Goal: Navigation & Orientation: Understand site structure

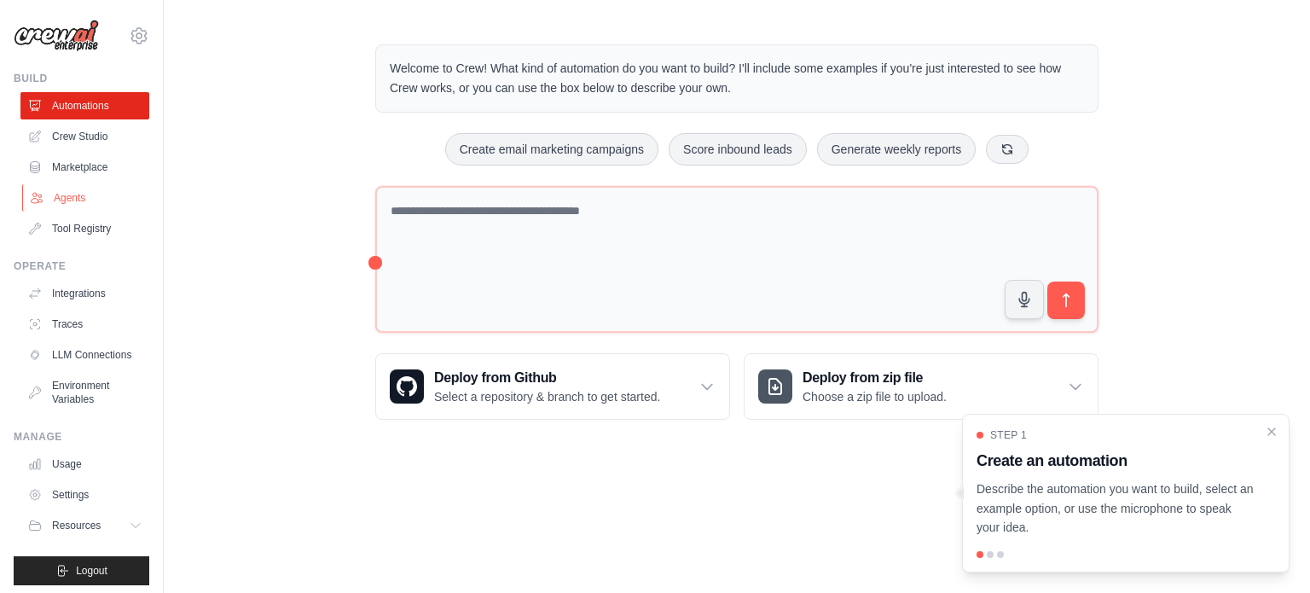
click at [57, 194] on link "Agents" at bounding box center [86, 197] width 129 height 27
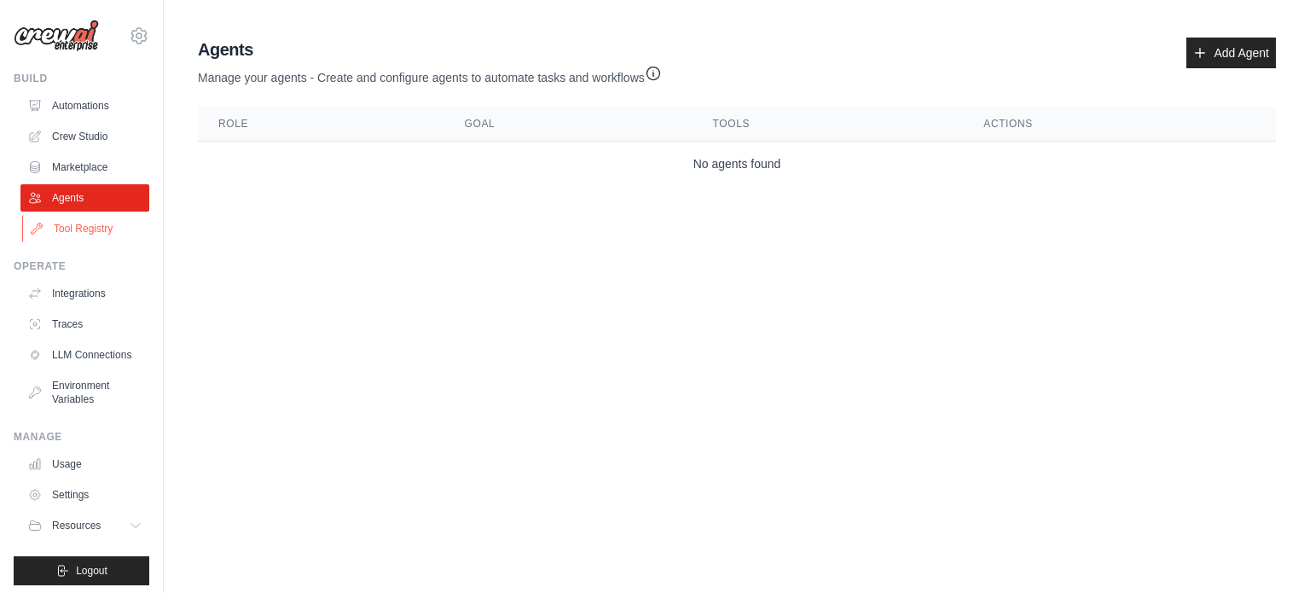
click at [57, 223] on link "Tool Registry" at bounding box center [86, 228] width 129 height 27
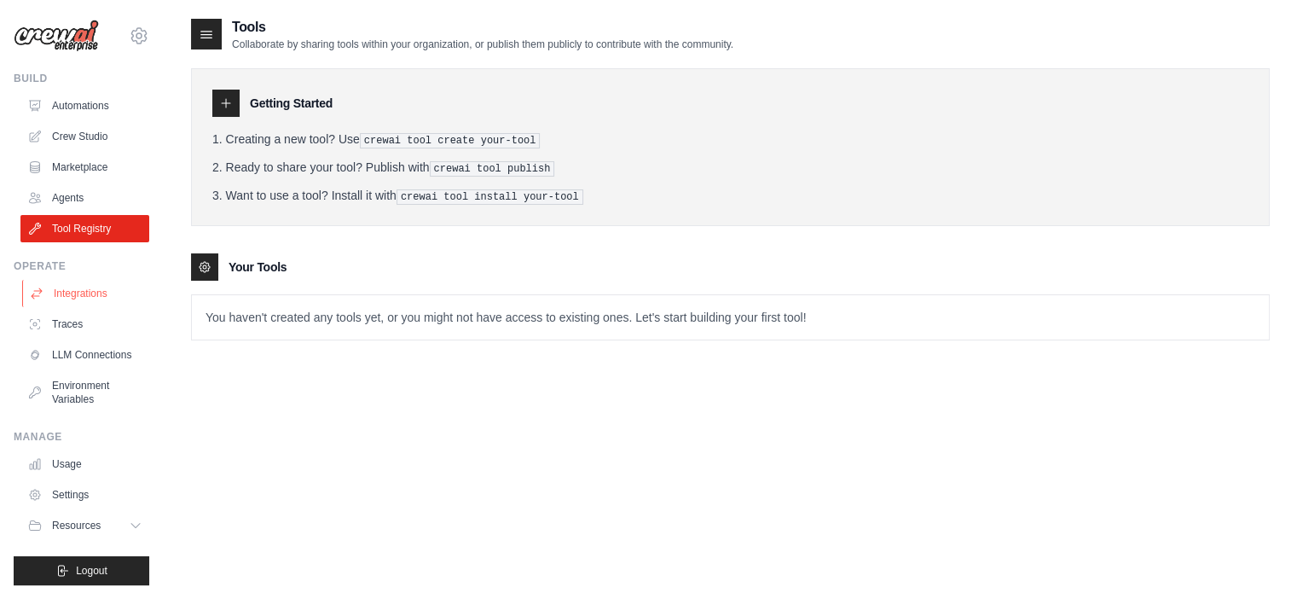
click at [77, 288] on link "Integrations" at bounding box center [86, 293] width 129 height 27
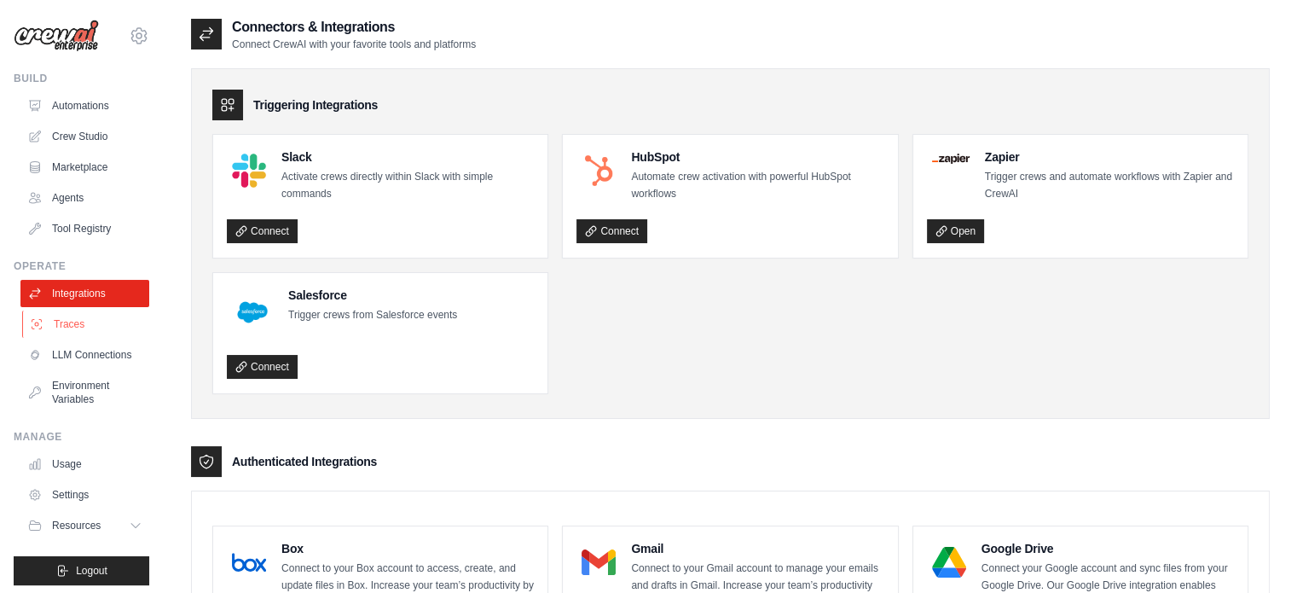
click at [117, 326] on link "Traces" at bounding box center [86, 323] width 129 height 27
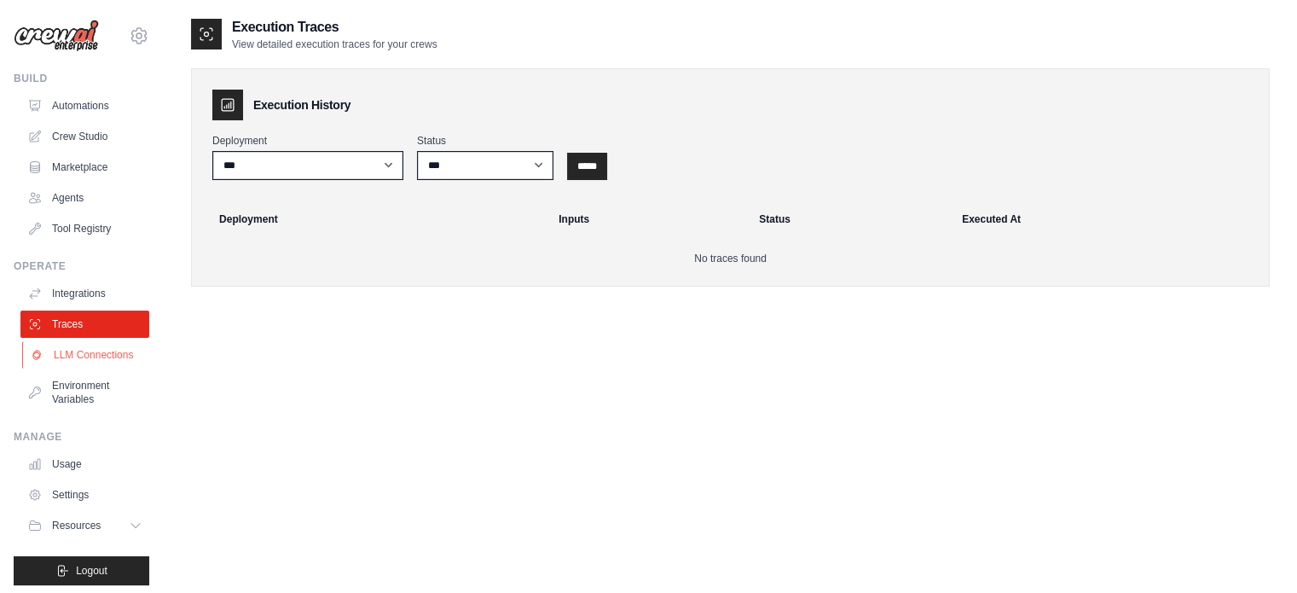
click at [96, 368] on link "LLM Connections" at bounding box center [86, 354] width 129 height 27
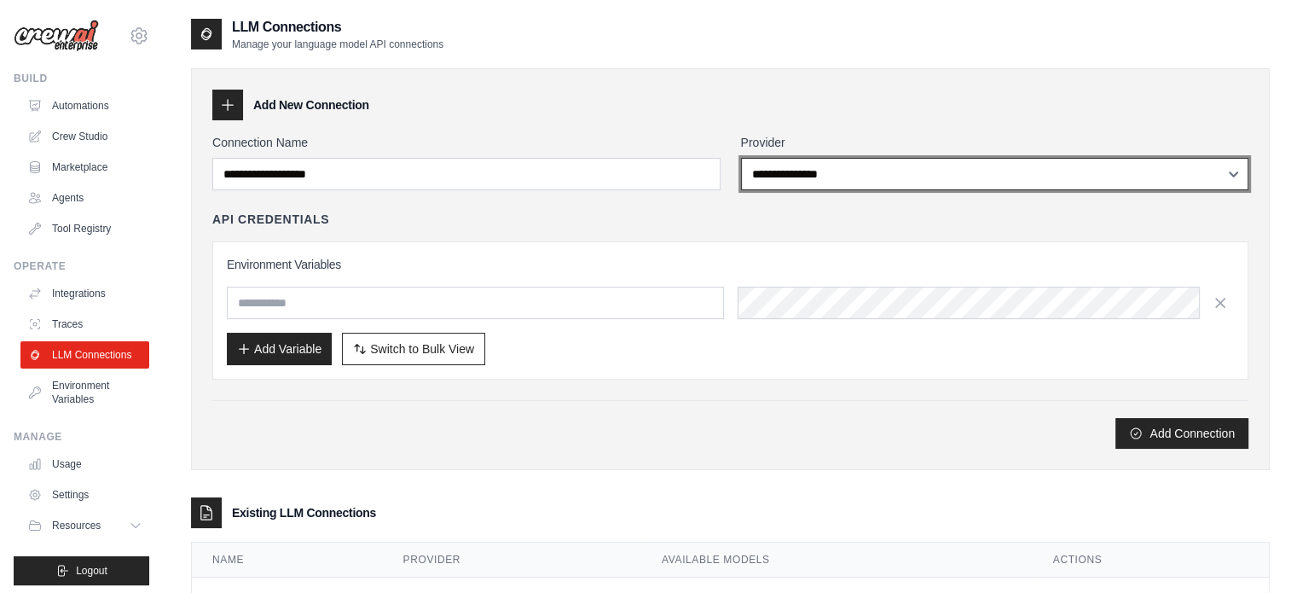
click at [986, 166] on select "**********" at bounding box center [995, 174] width 508 height 32
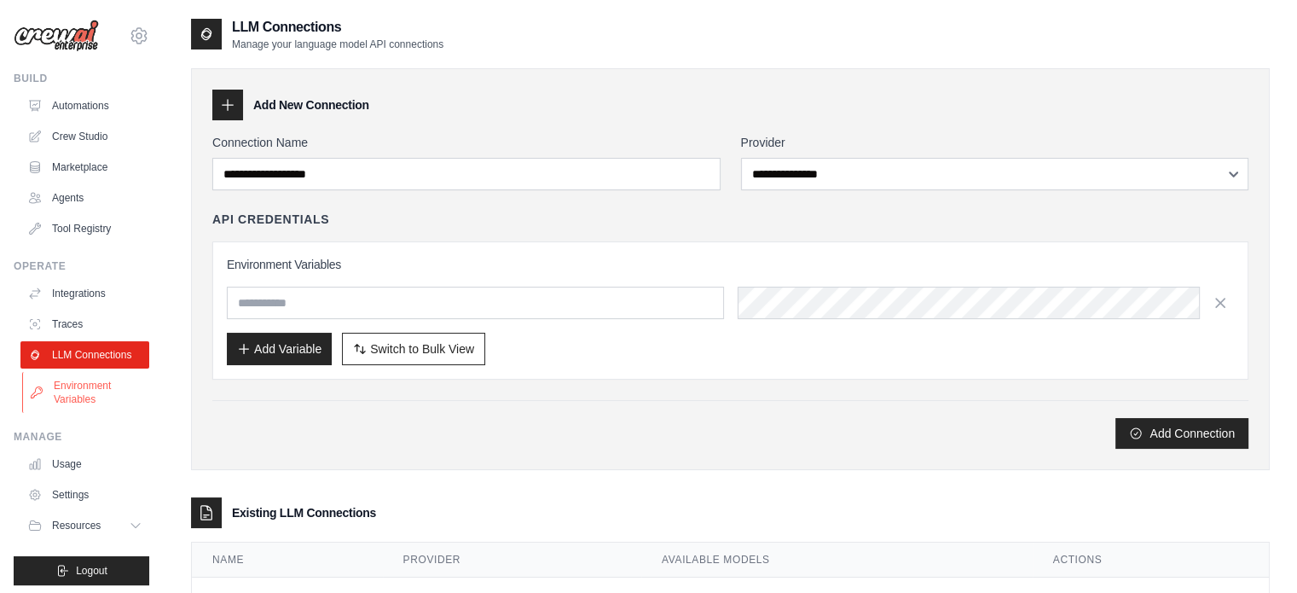
click at [83, 405] on link "Environment Variables" at bounding box center [86, 392] width 129 height 41
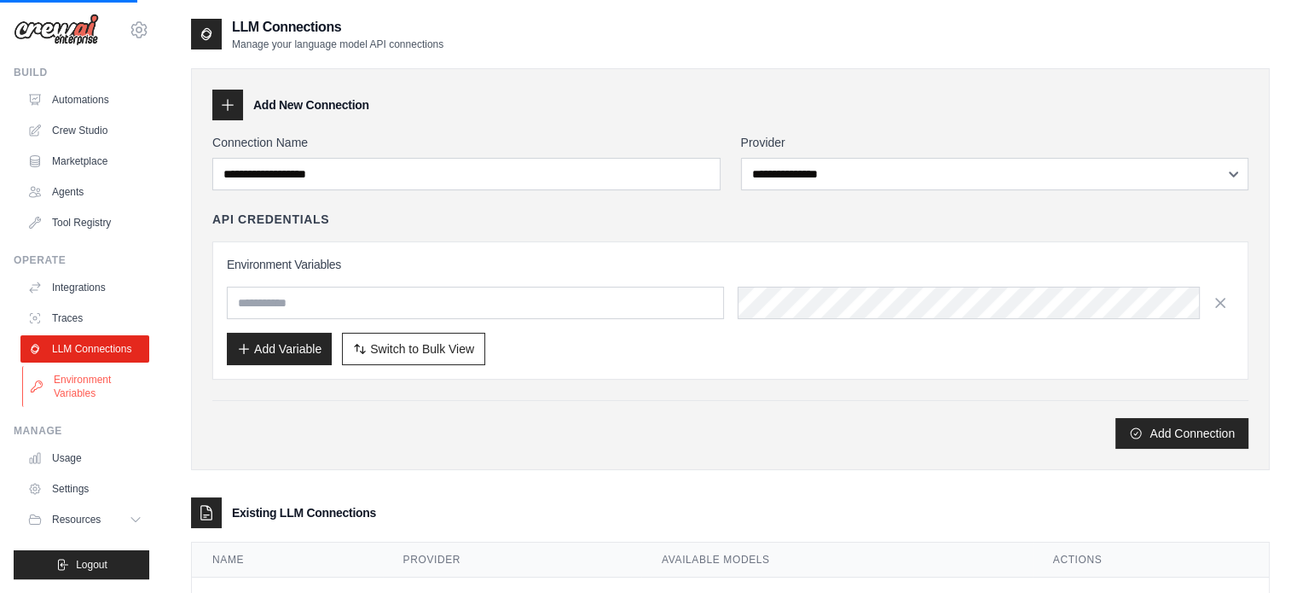
scroll to position [19, 0]
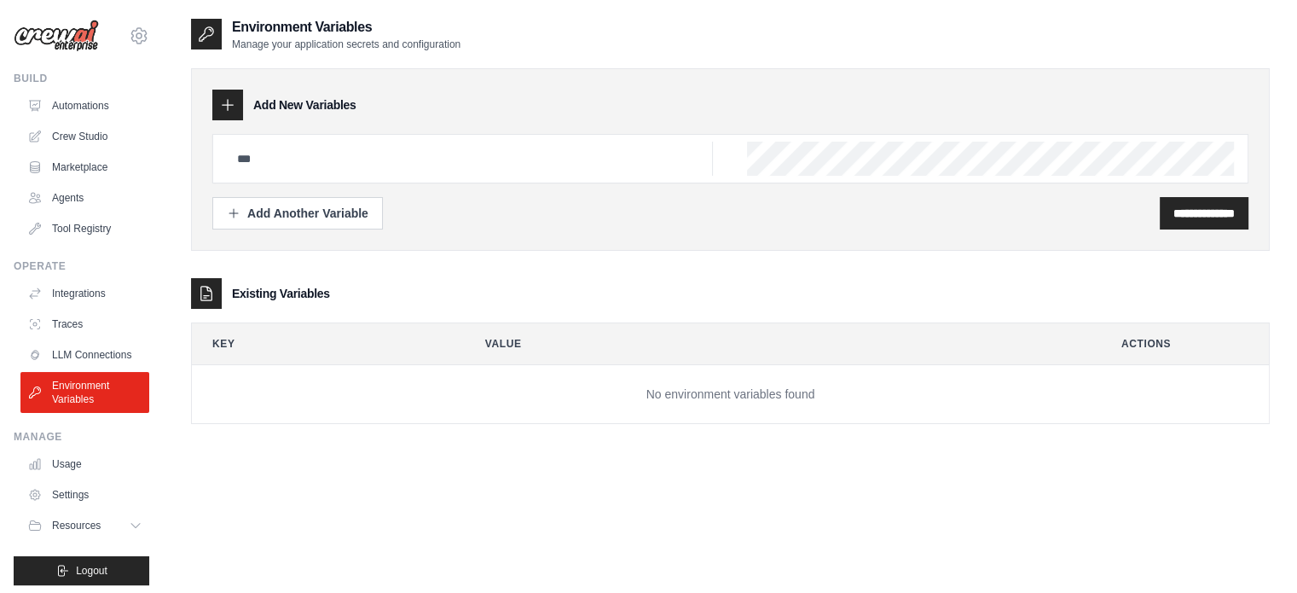
scroll to position [19, 0]
